Goal: Check status: Check status

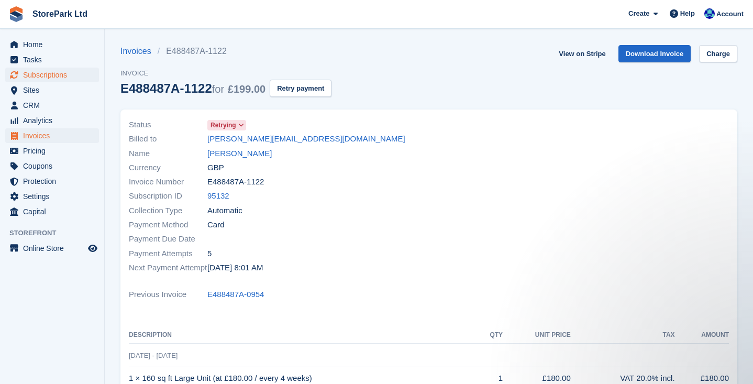
click at [57, 71] on span "Subscriptions" at bounding box center [54, 75] width 63 height 15
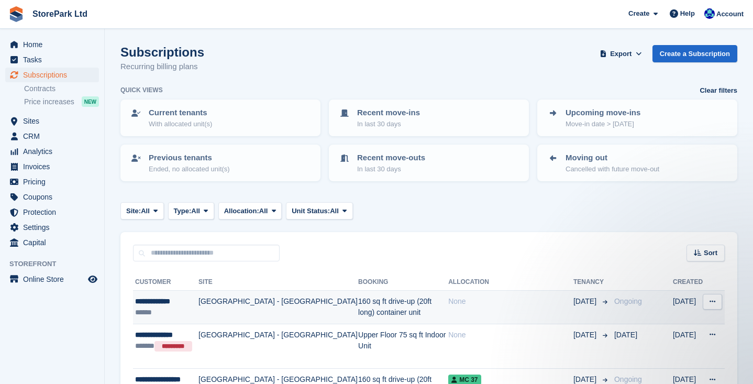
click at [480, 308] on td "None" at bounding box center [510, 308] width 125 height 34
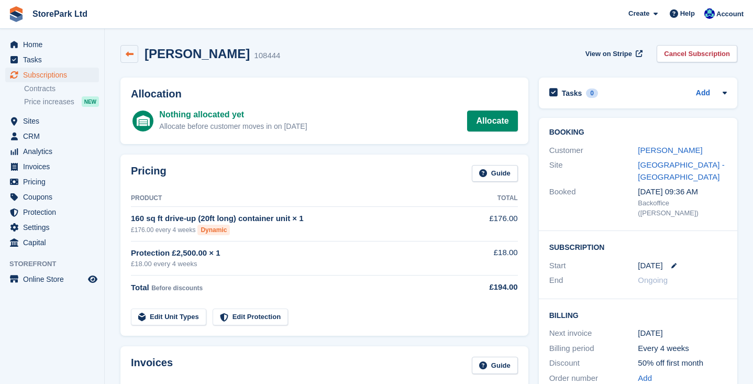
click at [132, 57] on icon at bounding box center [130, 54] width 8 height 8
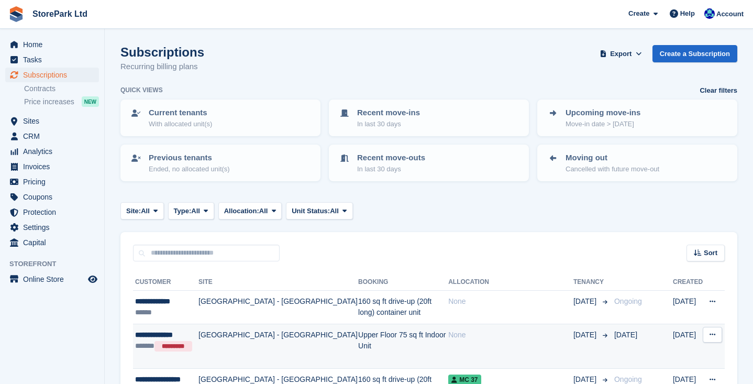
click at [358, 344] on td "Upper Floor 75 sq ft Indoor Unit" at bounding box center [403, 346] width 90 height 45
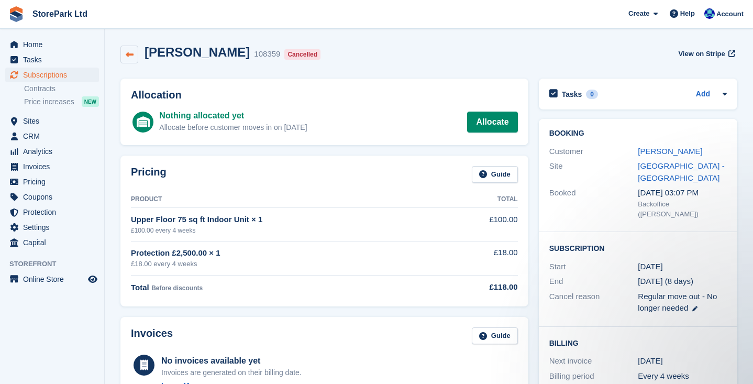
click at [136, 57] on link at bounding box center [129, 55] width 18 height 18
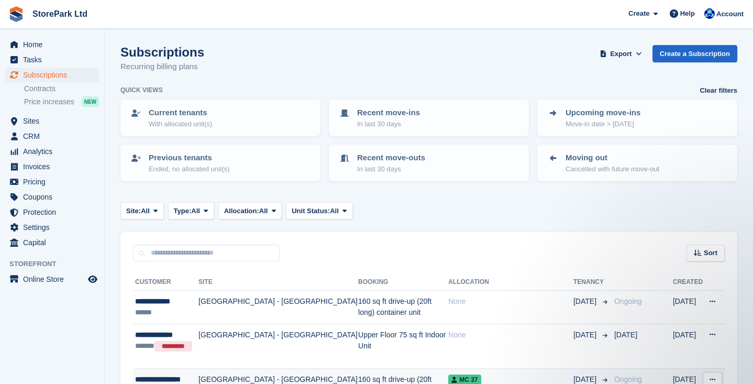
click at [500, 376] on div "MC 37" at bounding box center [510, 379] width 125 height 11
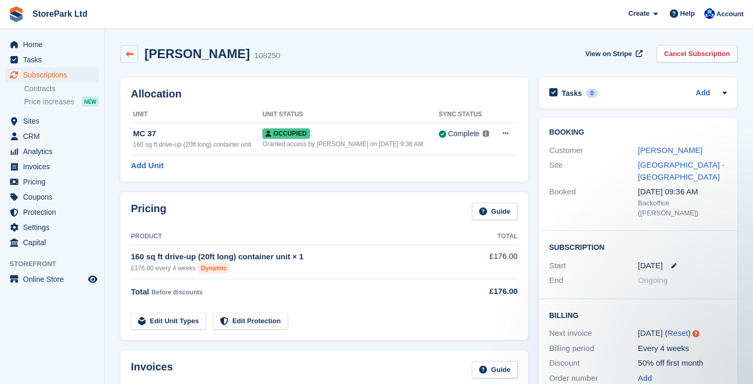
click at [135, 55] on link at bounding box center [129, 54] width 18 height 18
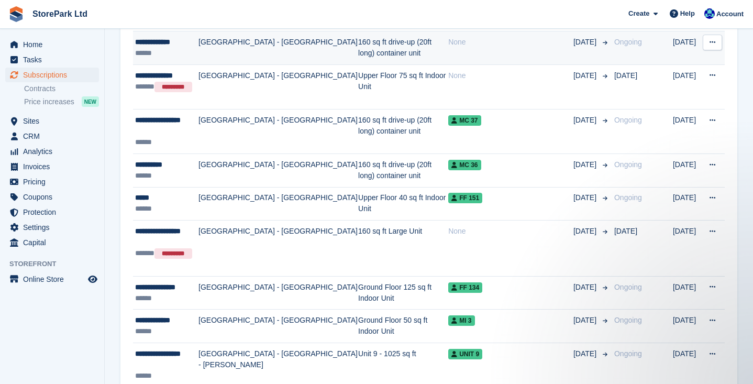
scroll to position [282, 0]
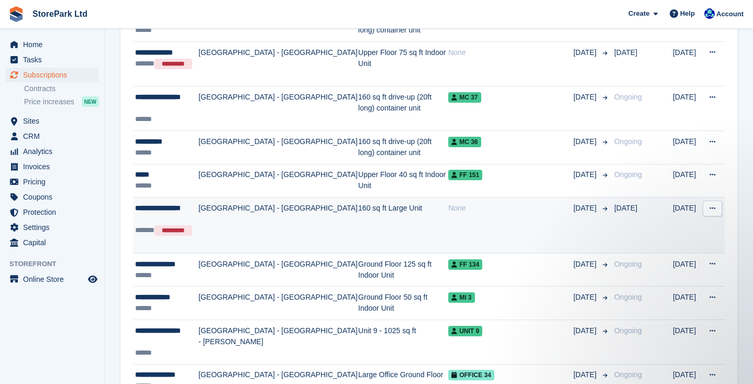
click at [273, 224] on td "[GEOGRAPHIC_DATA] - [GEOGRAPHIC_DATA]" at bounding box center [278, 225] width 160 height 56
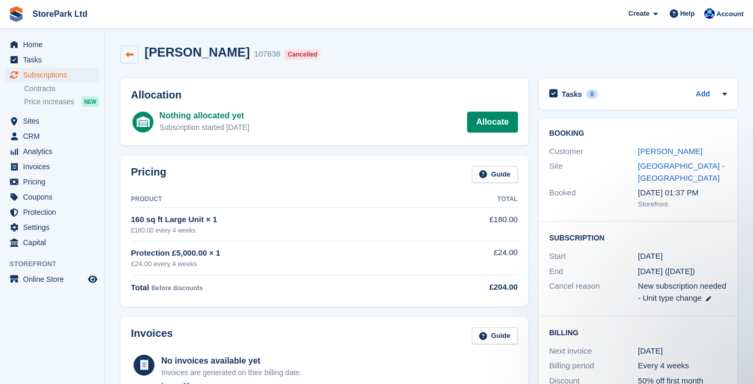
click at [132, 58] on icon at bounding box center [130, 55] width 8 height 8
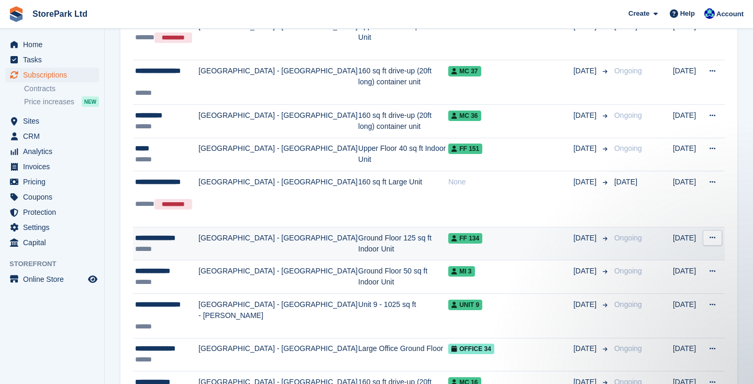
click at [310, 251] on td "[GEOGRAPHIC_DATA] - [GEOGRAPHIC_DATA]" at bounding box center [278, 244] width 160 height 34
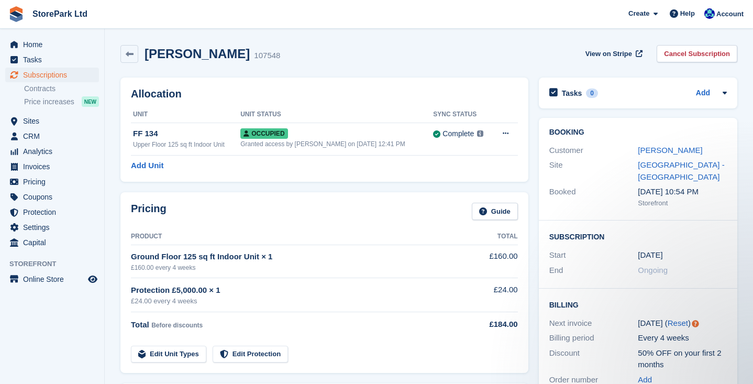
click at [131, 55] on icon at bounding box center [130, 54] width 8 height 8
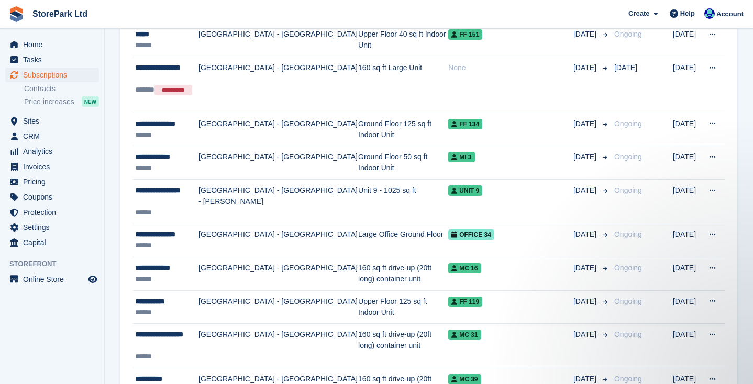
scroll to position [423, 0]
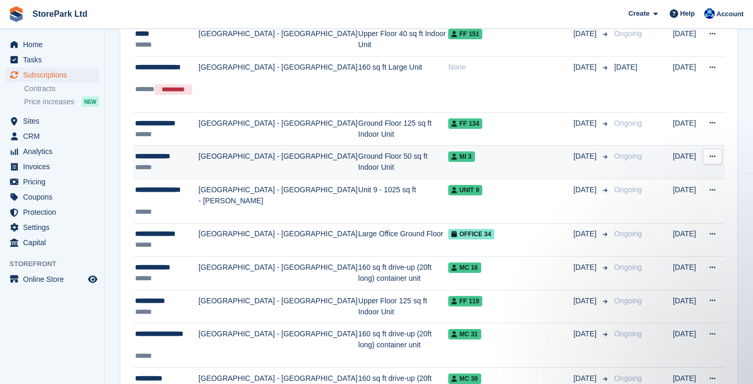
click at [358, 164] on td "Ground Floor 50 sq ft Indoor Unit" at bounding box center [403, 163] width 90 height 34
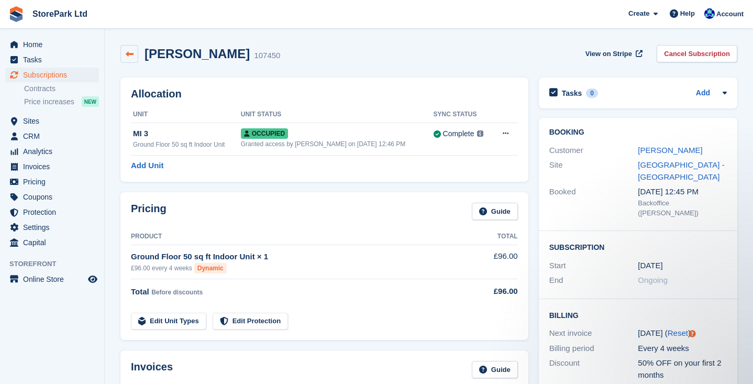
click at [131, 53] on icon at bounding box center [130, 54] width 8 height 8
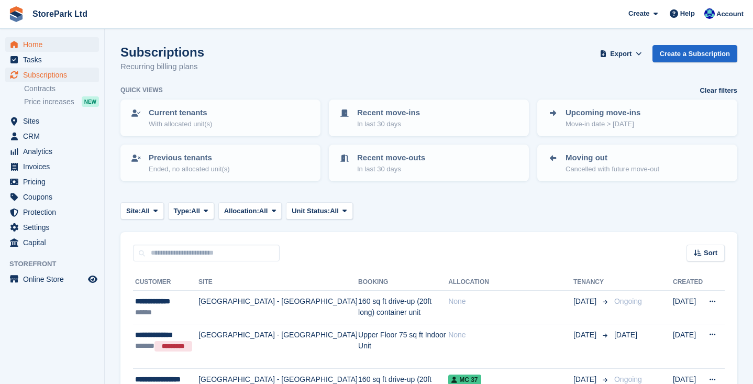
click at [57, 50] on span "Home" at bounding box center [54, 44] width 63 height 15
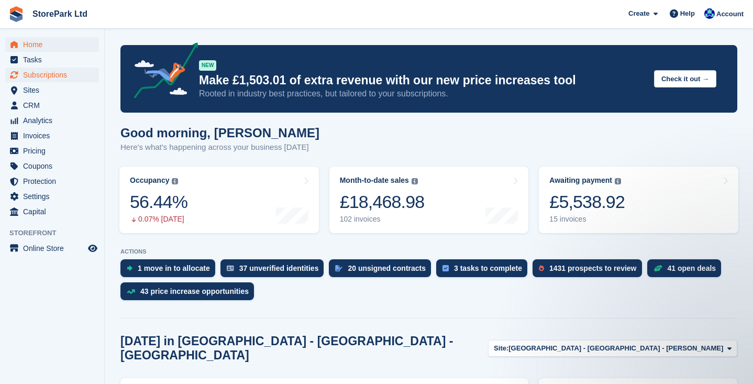
click at [40, 79] on span "Subscriptions" at bounding box center [54, 75] width 63 height 15
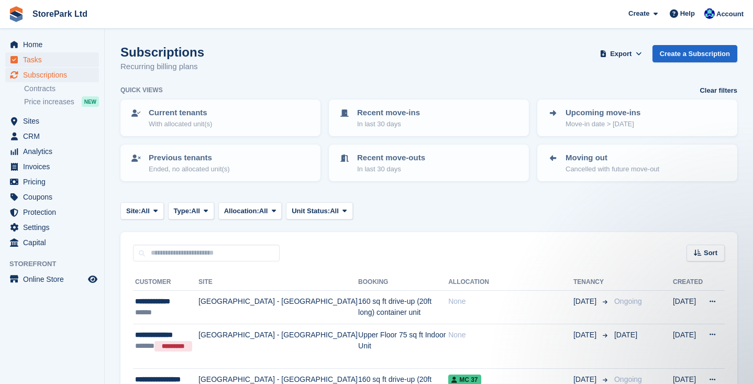
click at [47, 52] on span "Tasks" at bounding box center [54, 59] width 63 height 15
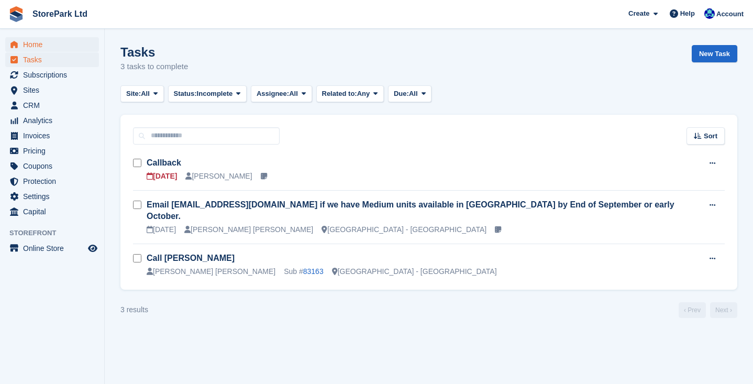
click at [48, 48] on span "Home" at bounding box center [54, 44] width 63 height 15
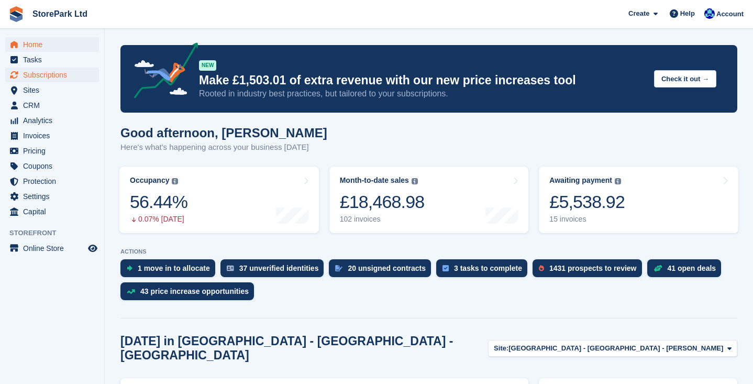
click at [55, 76] on span "Subscriptions" at bounding box center [54, 75] width 63 height 15
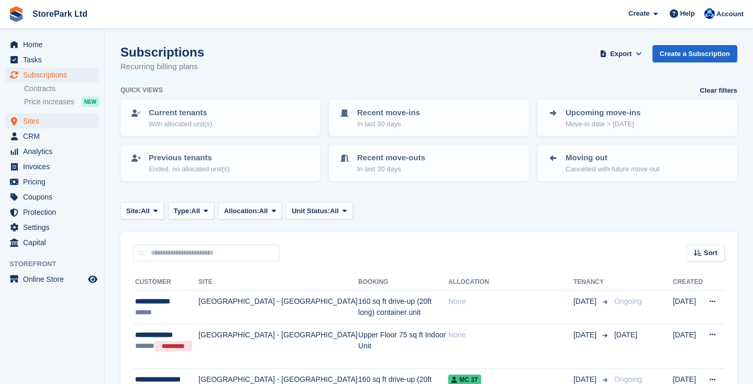
click at [38, 123] on span "Sites" at bounding box center [54, 121] width 63 height 15
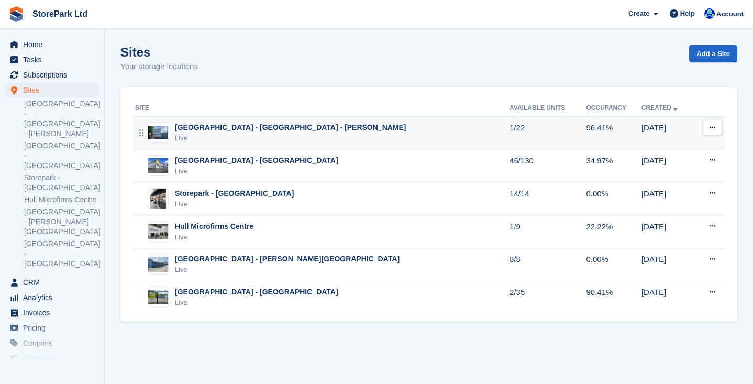
click at [320, 139] on div "Live" at bounding box center [290, 138] width 231 height 10
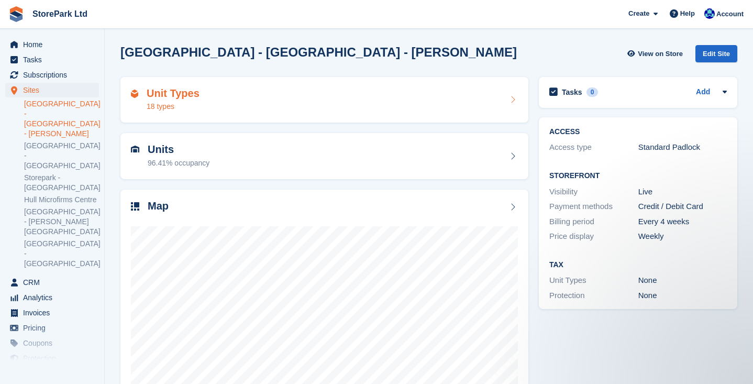
click at [337, 100] on div "Unit Types 18 types" at bounding box center [324, 99] width 387 height 25
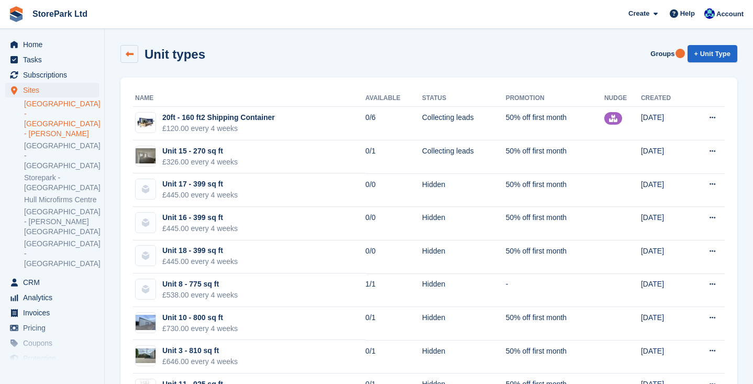
click at [133, 58] on icon at bounding box center [130, 54] width 8 height 8
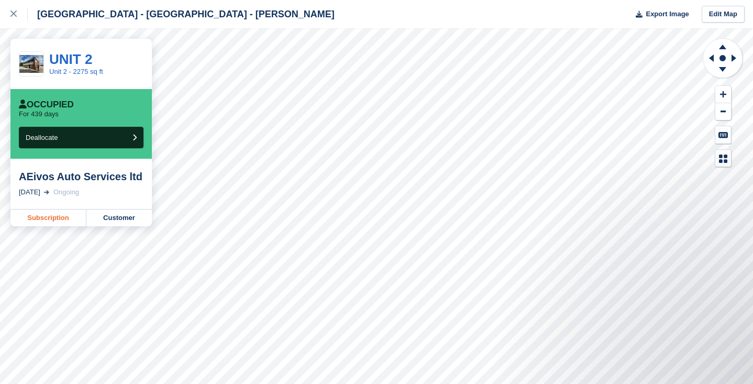
click at [62, 216] on link "Subscription" at bounding box center [48, 217] width 76 height 17
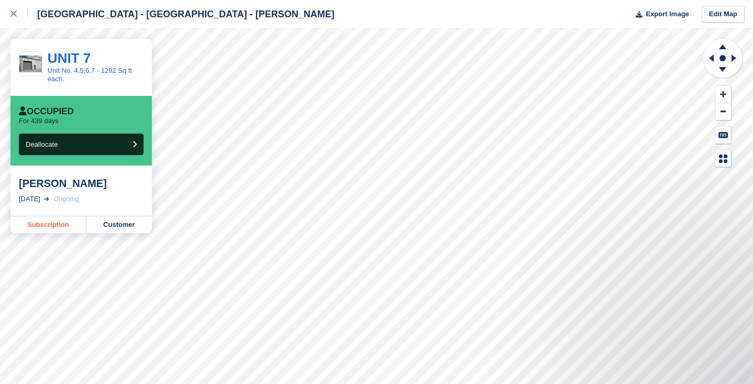
click at [51, 224] on link "Subscription" at bounding box center [48, 224] width 76 height 17
click at [45, 221] on link "Subscription" at bounding box center [48, 224] width 76 height 17
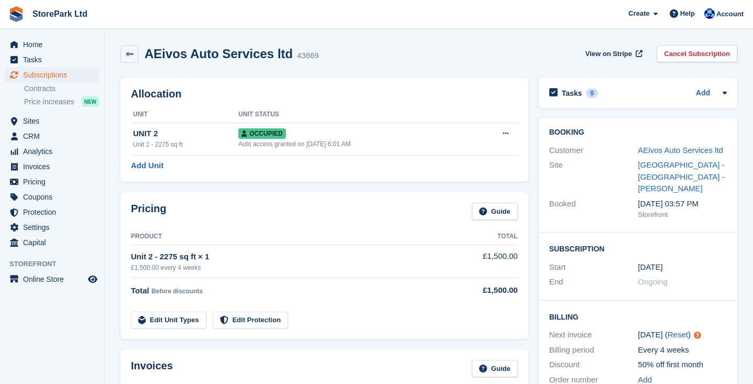
click at [533, 181] on div "Booking Customer AEivos Auto Services ltd Site Store Park - Bridge Works - Step…" at bounding box center [637, 265] width 209 height 305
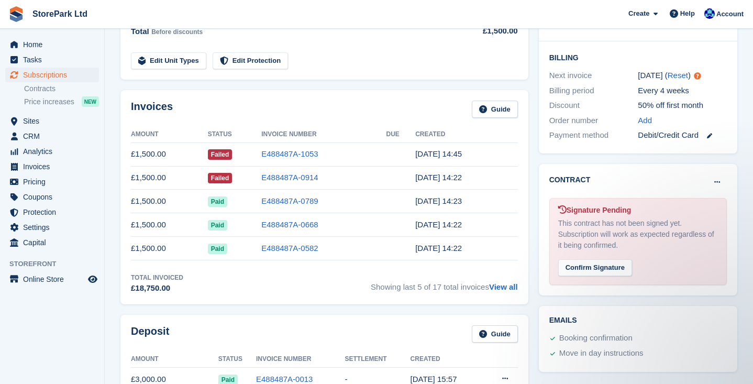
scroll to position [263, 0]
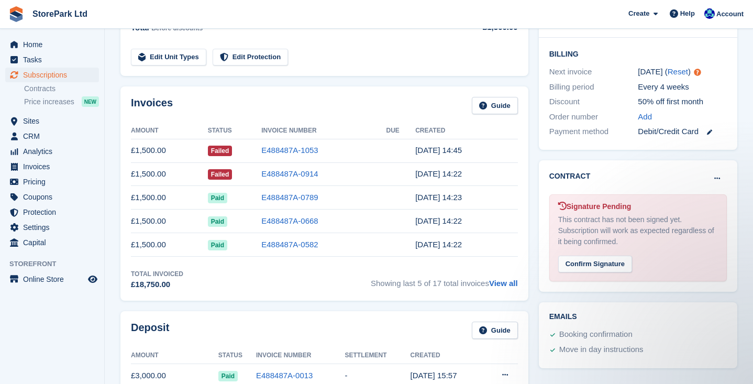
drag, startPoint x: 749, startPoint y: 101, endPoint x: 750, endPoint y: 76, distance: 24.1
drag, startPoint x: 750, startPoint y: 76, endPoint x: 750, endPoint y: 69, distance: 7.3
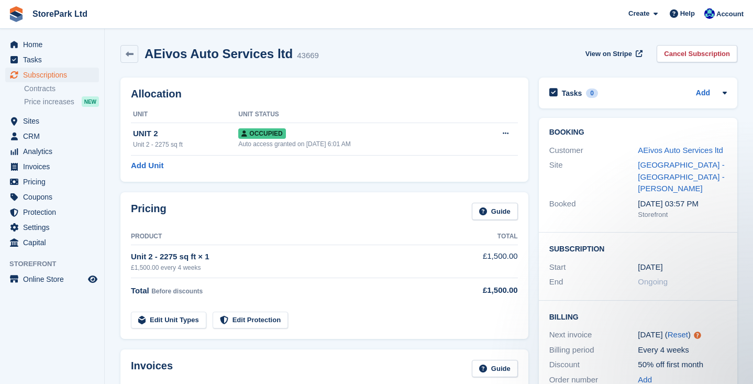
scroll to position [0, 0]
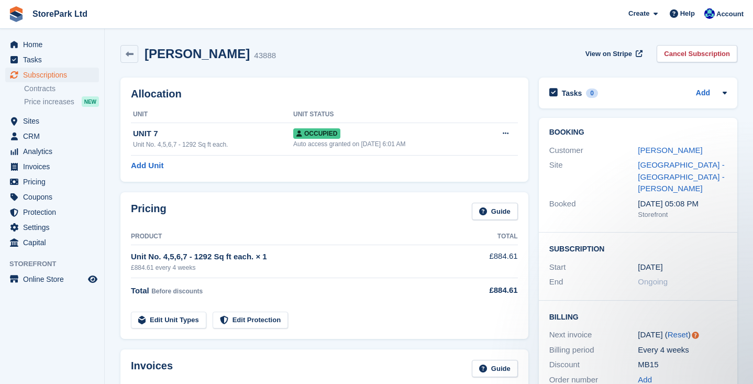
drag, startPoint x: 751, startPoint y: 80, endPoint x: 750, endPoint y: 114, distance: 34.0
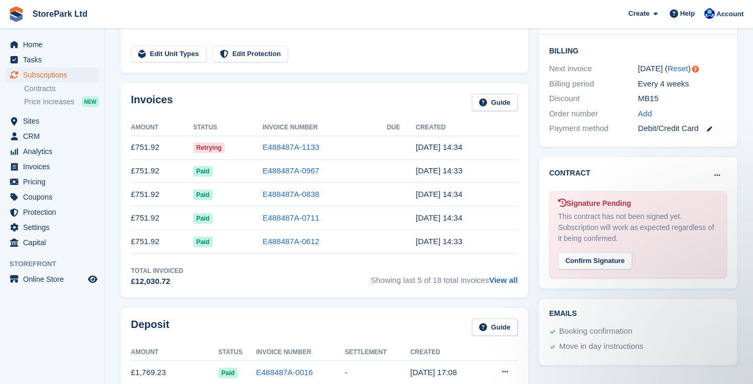
scroll to position [268, 0]
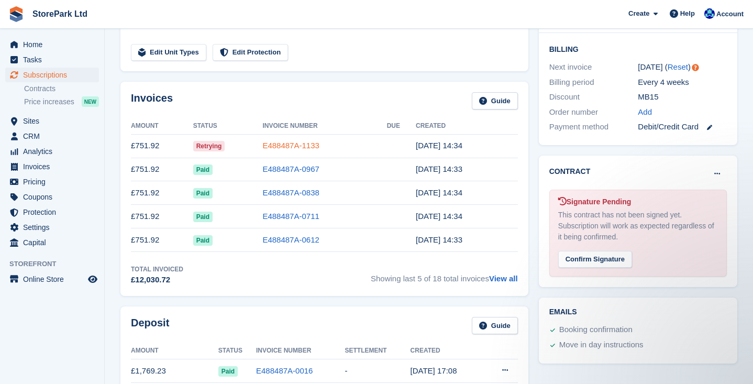
click at [285, 144] on link "E488487A-1133" at bounding box center [290, 145] width 57 height 9
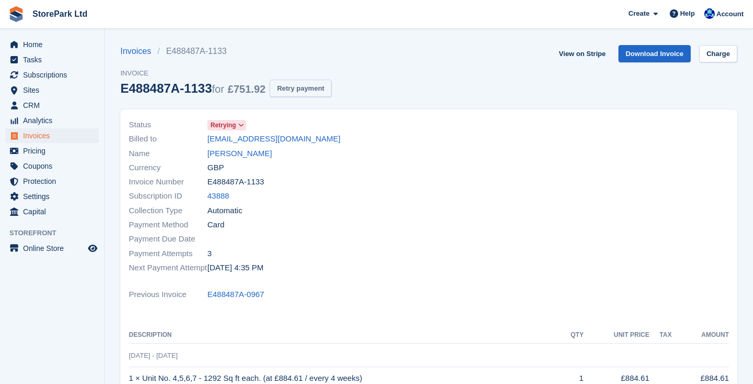
click at [294, 83] on button "Retry payment" at bounding box center [301, 88] width 62 height 17
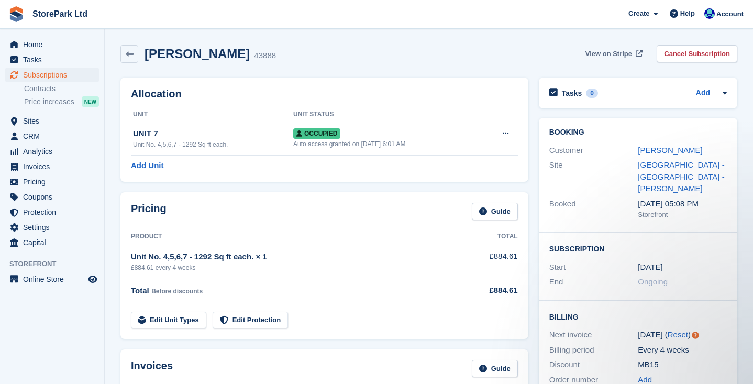
click at [599, 53] on span "View on Stripe" at bounding box center [608, 54] width 47 height 10
click at [133, 55] on link at bounding box center [129, 54] width 18 height 18
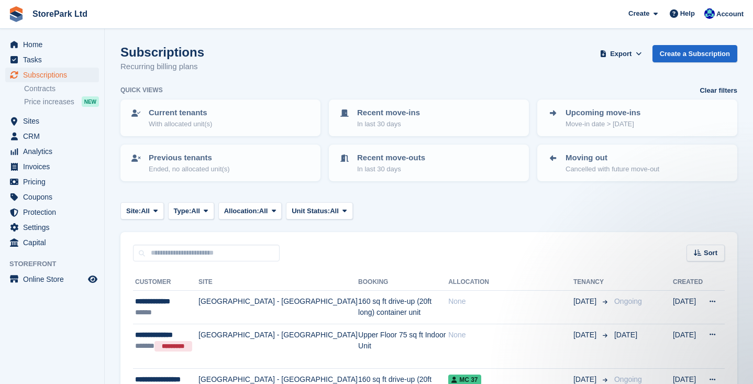
click at [60, 75] on span "Subscriptions" at bounding box center [54, 75] width 63 height 15
click at [44, 120] on span "Sites" at bounding box center [54, 121] width 63 height 15
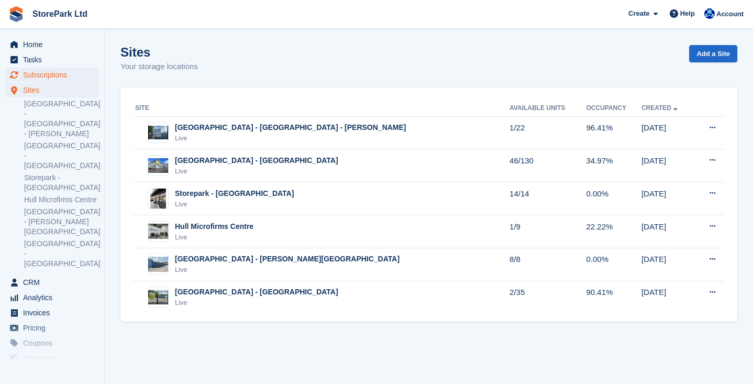
click at [68, 75] on span "Subscriptions" at bounding box center [54, 75] width 63 height 15
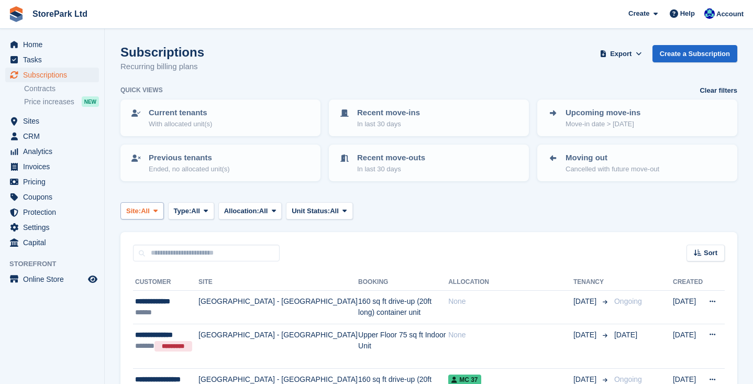
click at [158, 209] on icon at bounding box center [155, 210] width 4 height 7
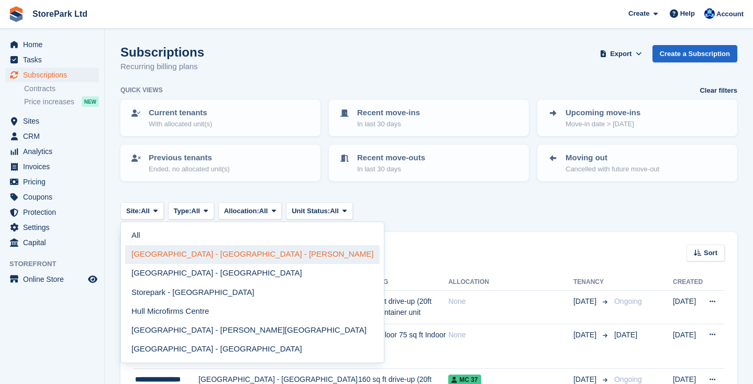
click at [185, 252] on link "[GEOGRAPHIC_DATA] - [GEOGRAPHIC_DATA] - [PERSON_NAME]" at bounding box center [252, 254] width 254 height 19
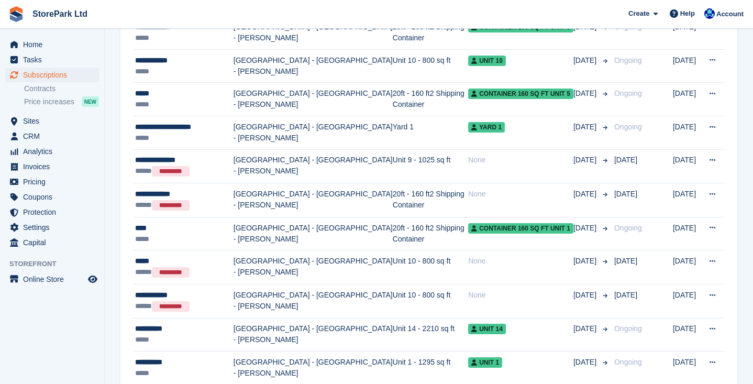
scroll to position [443, 0]
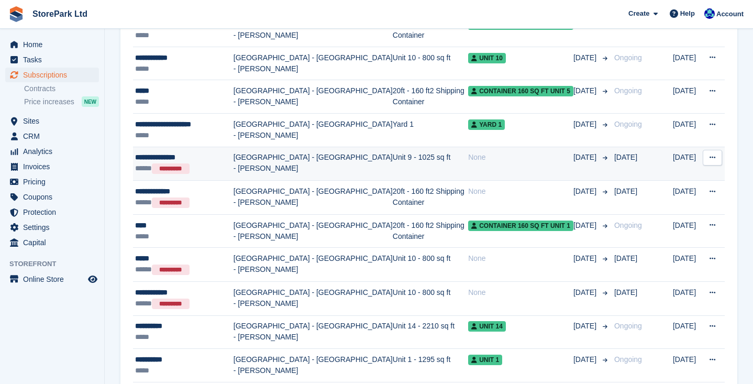
click at [298, 166] on td "[GEOGRAPHIC_DATA] - [GEOGRAPHIC_DATA] - [PERSON_NAME]" at bounding box center [312, 164] width 159 height 34
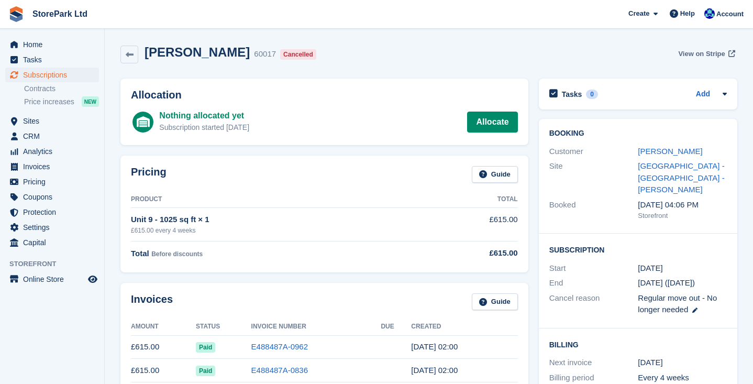
click at [692, 54] on span "View on Stripe" at bounding box center [701, 54] width 47 height 10
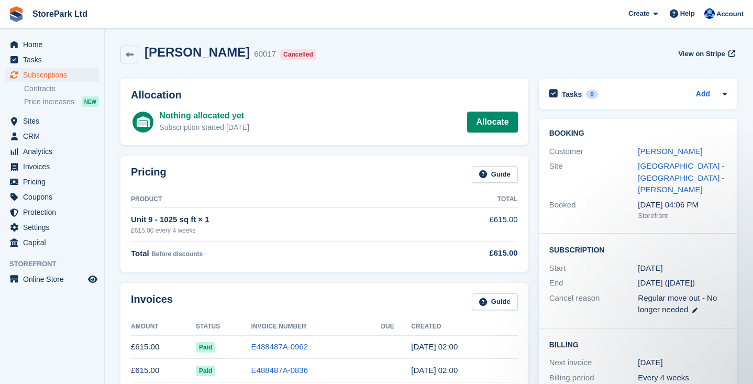
drag, startPoint x: 749, startPoint y: 87, endPoint x: 750, endPoint y: 111, distance: 24.1
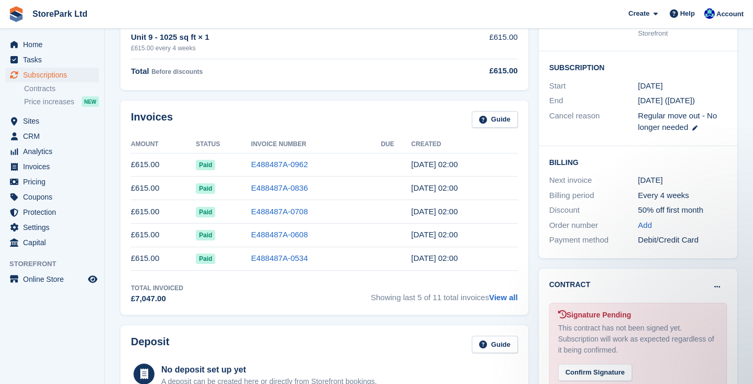
scroll to position [183, 0]
click at [53, 48] on span "Home" at bounding box center [54, 44] width 63 height 15
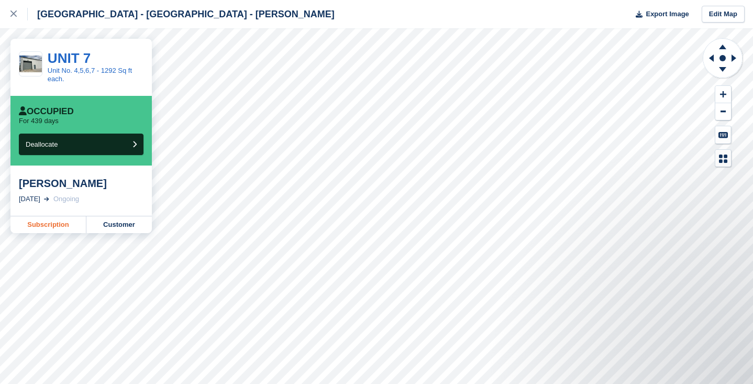
click at [46, 225] on link "Subscription" at bounding box center [48, 224] width 76 height 17
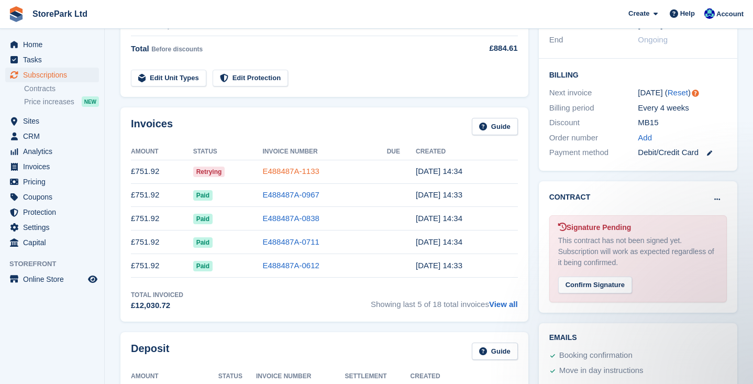
click at [298, 171] on link "E488487A-1133" at bounding box center [290, 170] width 57 height 9
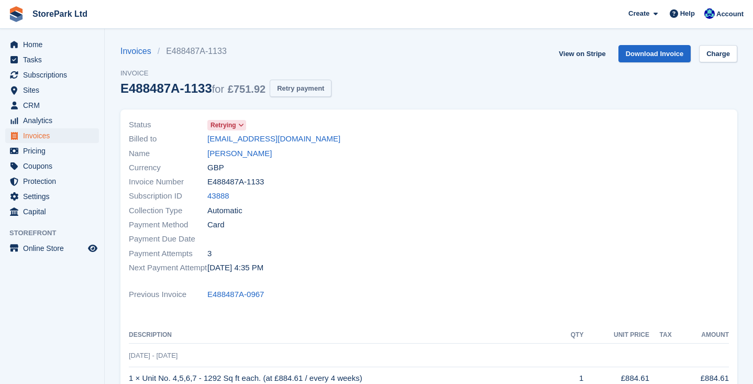
click at [311, 90] on button "Retry payment" at bounding box center [301, 88] width 62 height 17
